Goal: Task Accomplishment & Management: Complete application form

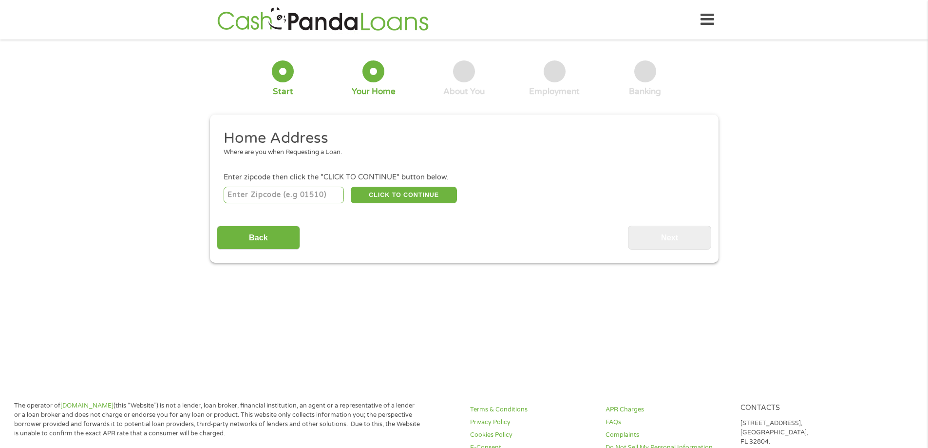
click at [332, 191] on input "number" at bounding box center [284, 195] width 120 height 17
type input "99022"
click at [440, 200] on button "CLICK TO CONTINUE" at bounding box center [404, 195] width 106 height 17
type input "99022"
type input "[GEOGRAPHIC_DATA]"
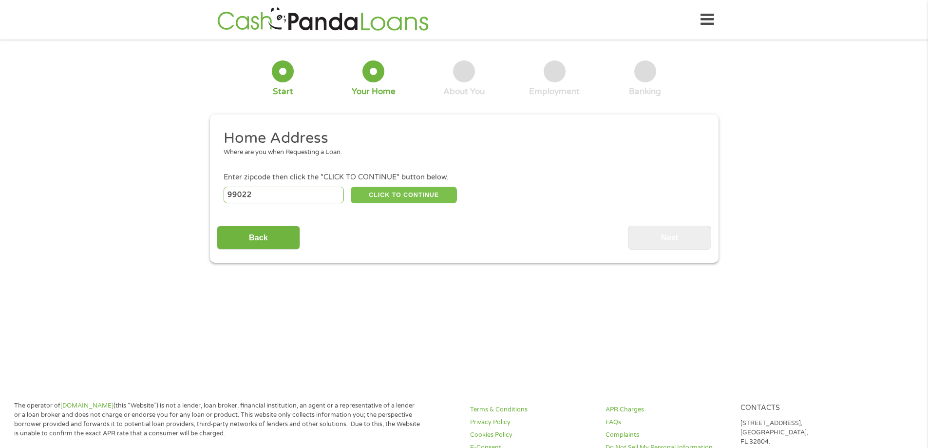
select select "[US_STATE]"
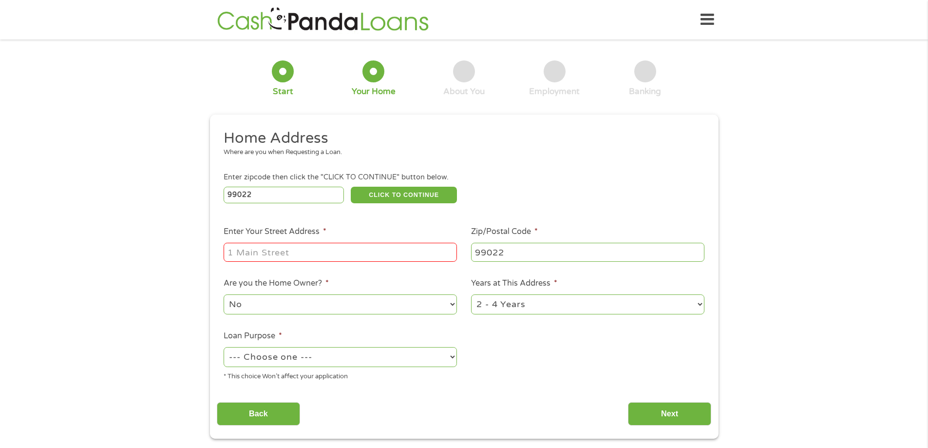
click at [432, 257] on input "Enter Your Street Address *" at bounding box center [340, 252] width 233 height 19
type input "[STREET_ADDRESS]"
